Goal: Task Accomplishment & Management: Manage account settings

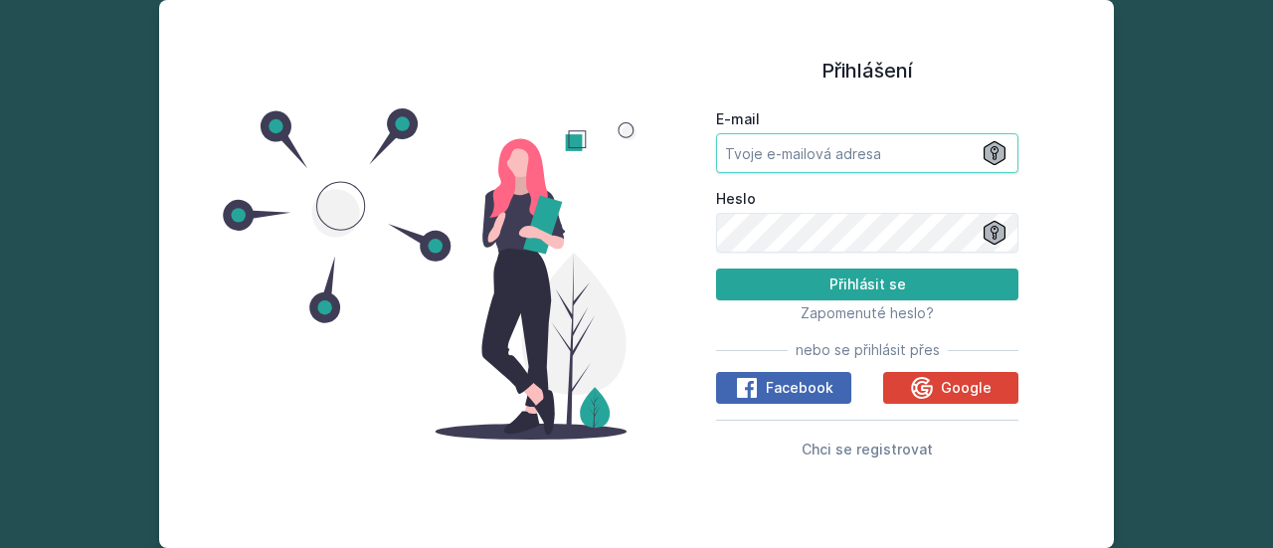
type input "[EMAIL_ADDRESS][DOMAIN_NAME]"
click at [815, 277] on button "Přihlásit se" at bounding box center [867, 284] width 302 height 32
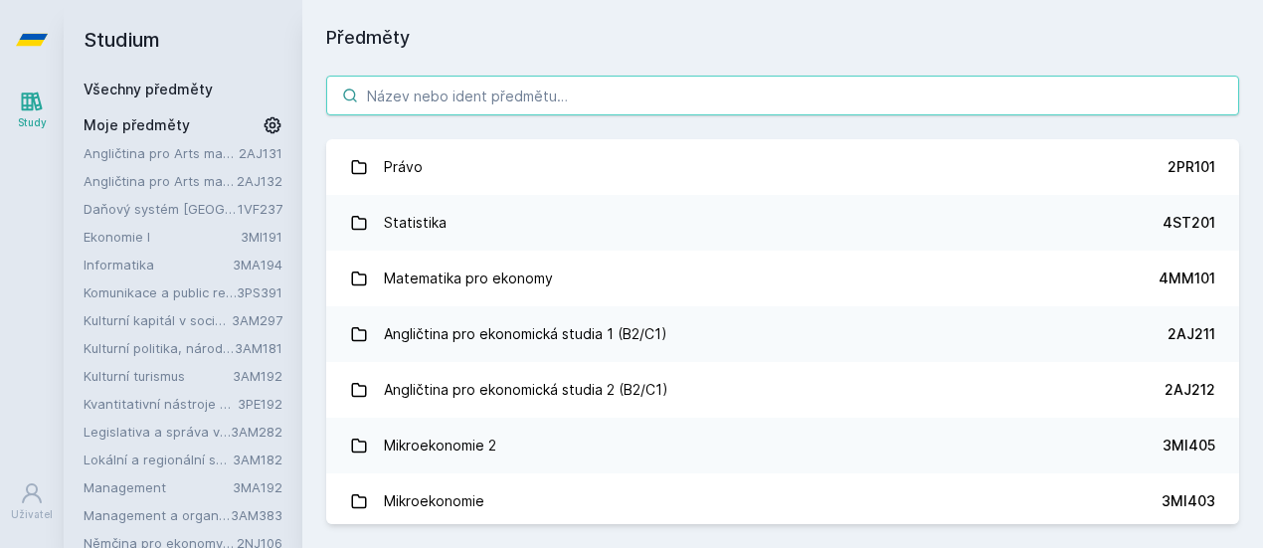
click at [525, 88] on input "search" at bounding box center [782, 96] width 913 height 40
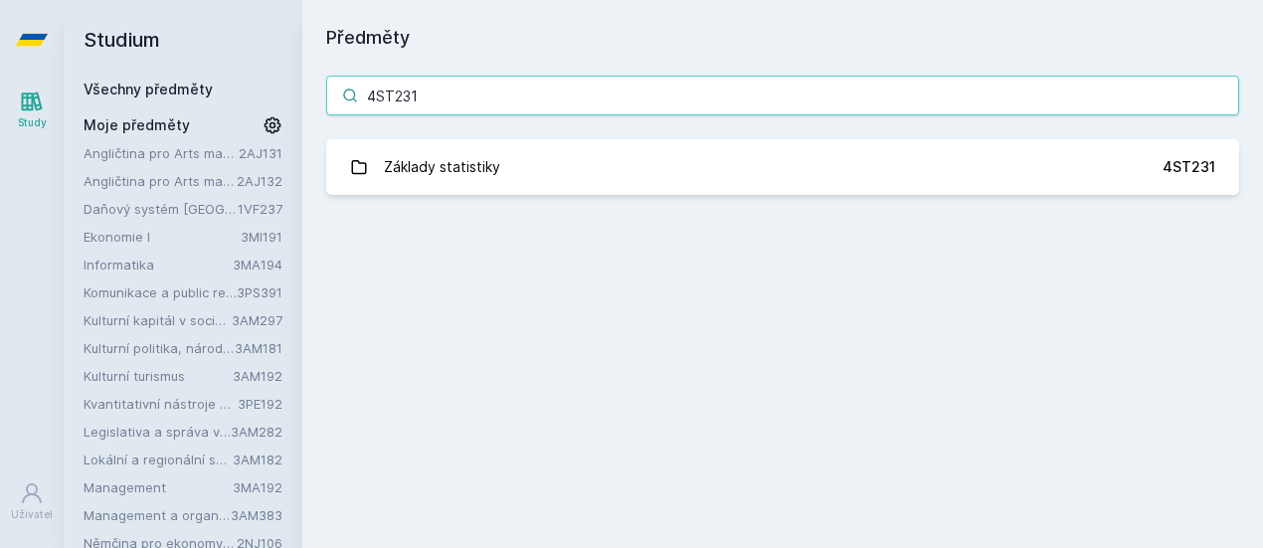
type input "4ST231"
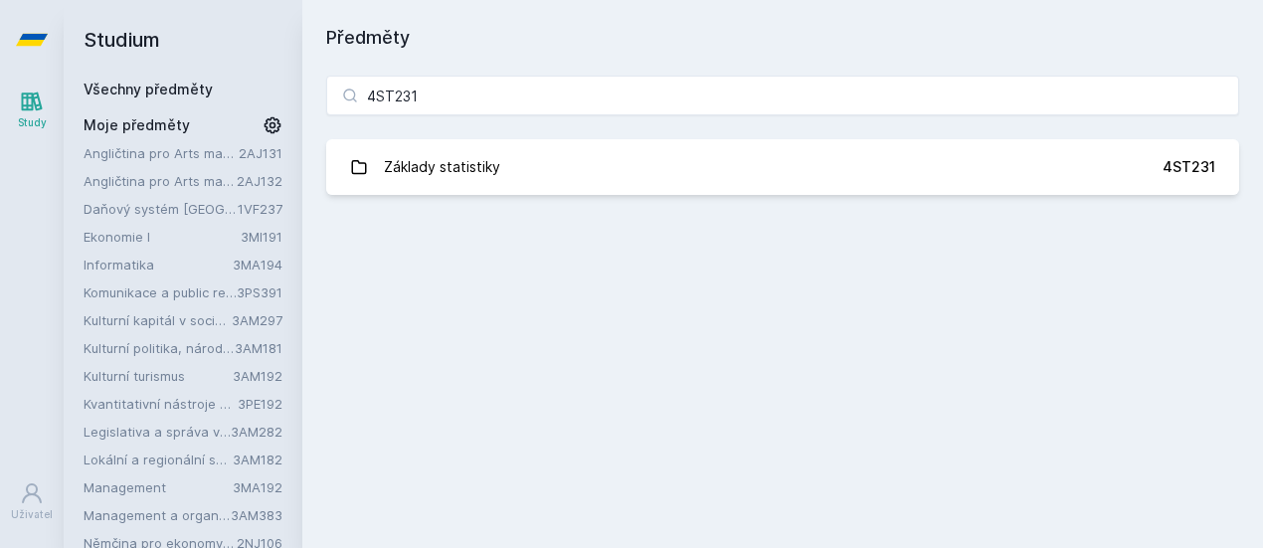
click at [598, 164] on link "Základy statistiky 4ST231" at bounding box center [782, 167] width 913 height 56
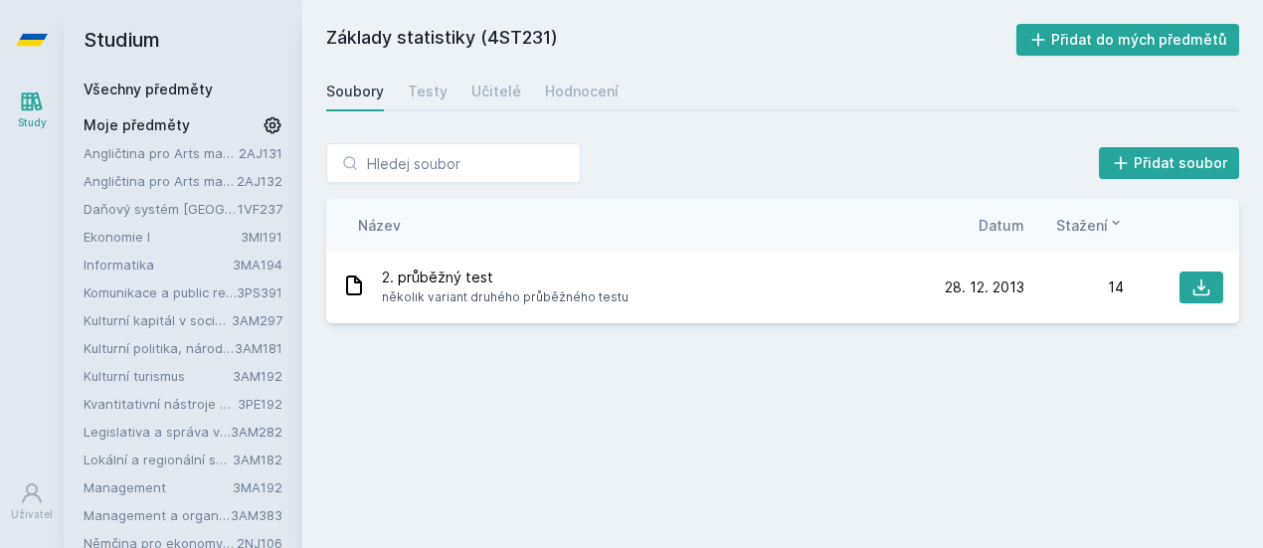
click at [1162, 49] on button "Přidat do mých předmětů" at bounding box center [1128, 40] width 224 height 32
